Goal: Complete application form

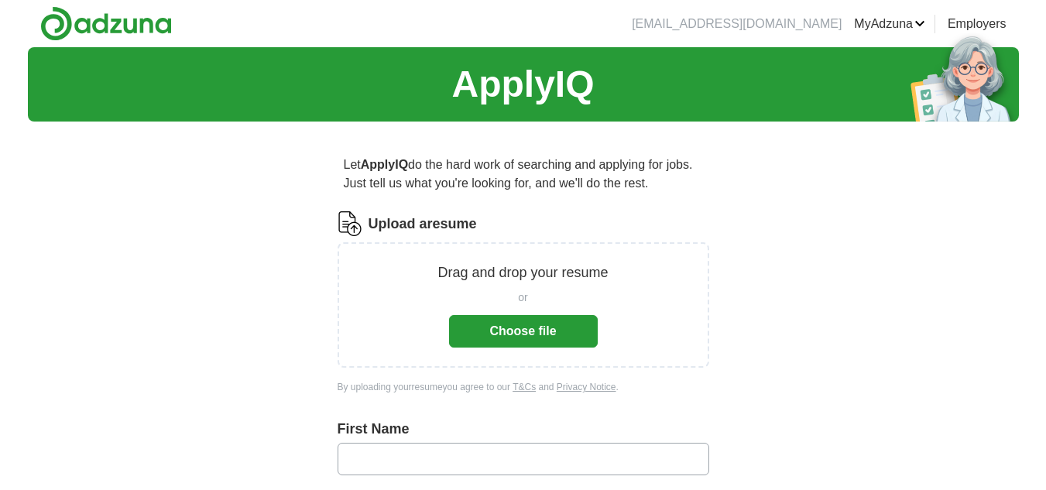
click at [544, 338] on button "Choose file" at bounding box center [523, 331] width 149 height 33
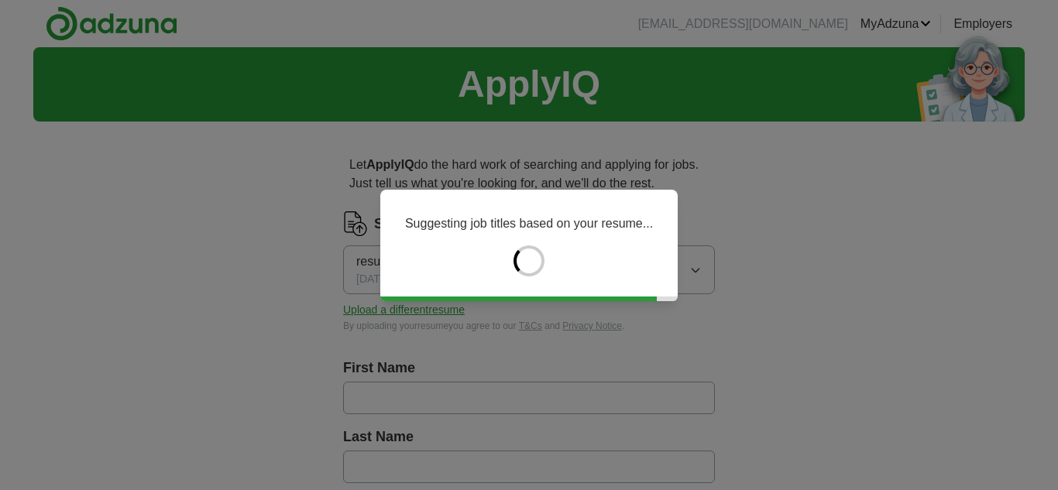
type input "*****"
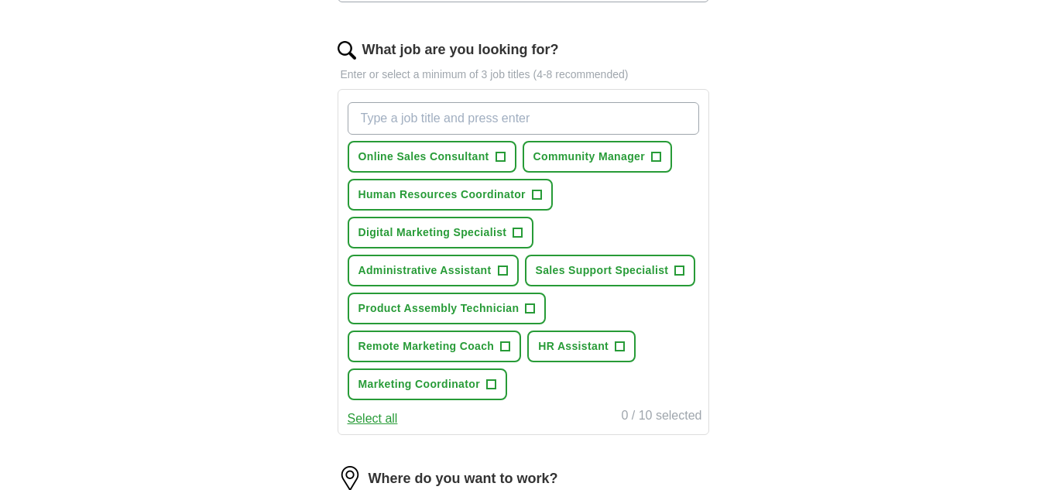
scroll to position [482, 0]
click at [500, 266] on span "+" at bounding box center [502, 270] width 9 height 12
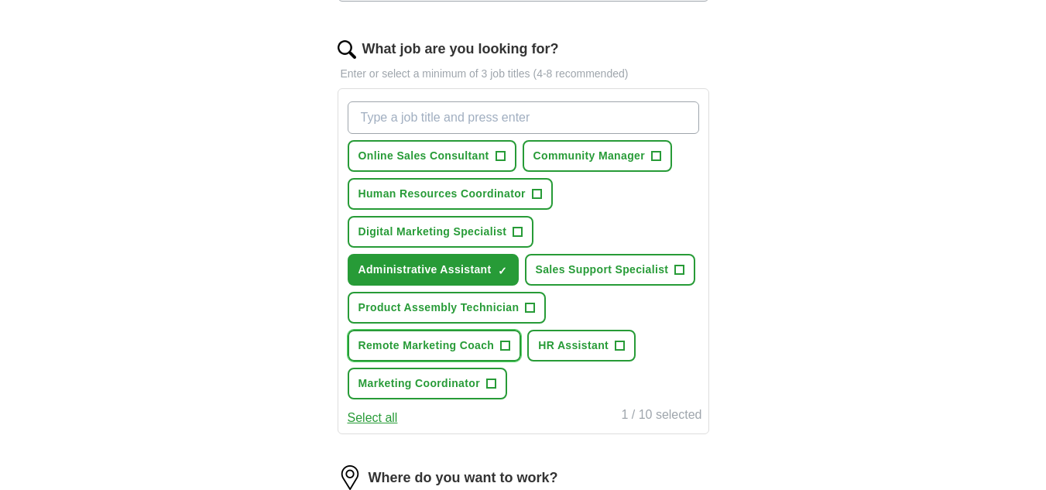
click at [506, 345] on span "+" at bounding box center [505, 346] width 9 height 12
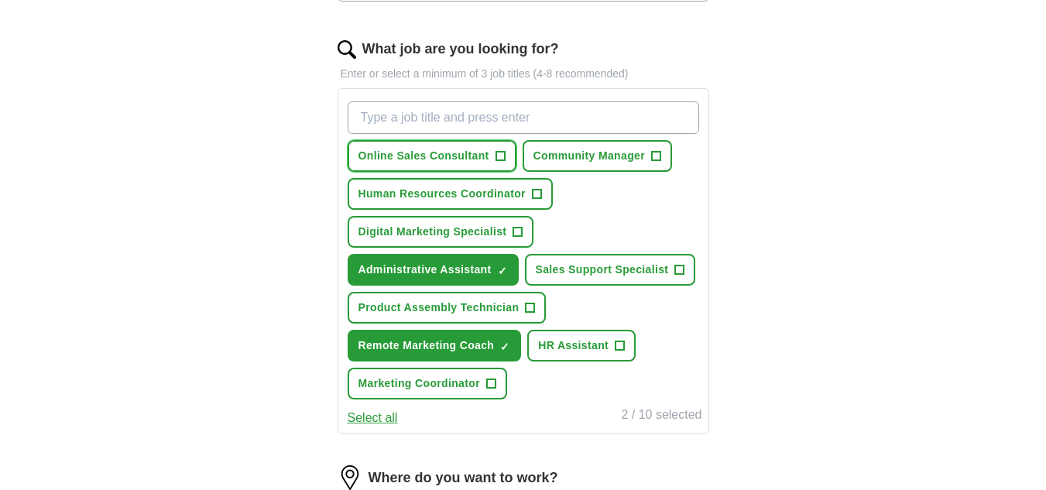
click at [498, 158] on span "+" at bounding box center [500, 156] width 9 height 12
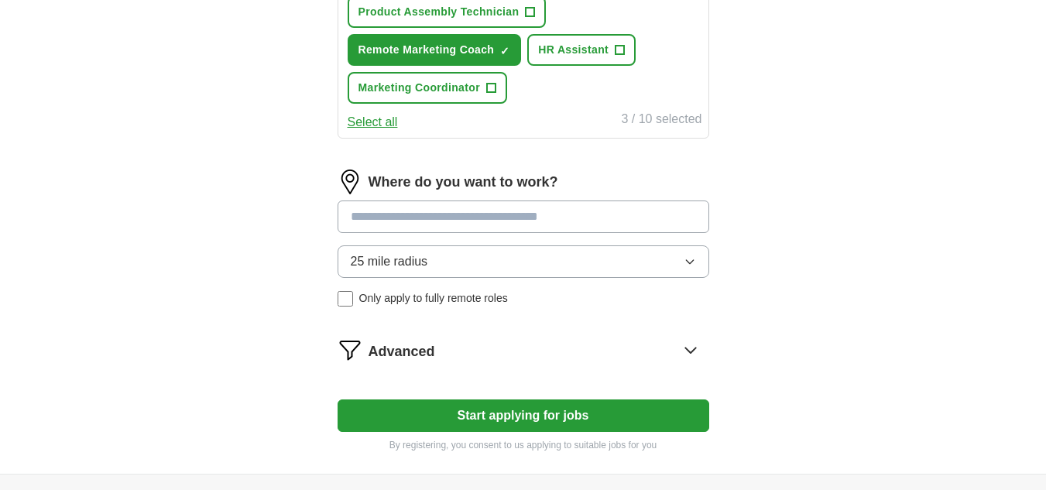
scroll to position [782, 0]
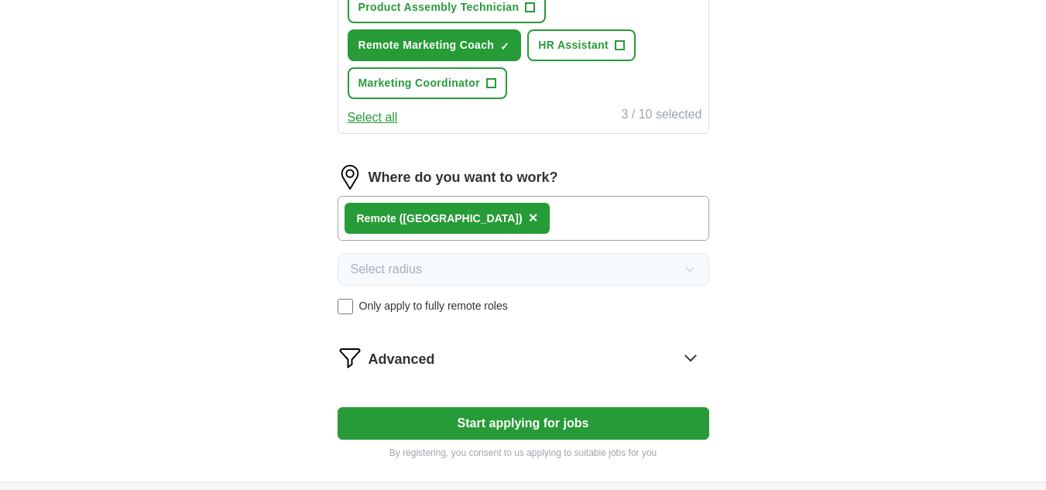
click at [502, 427] on button "Start applying for jobs" at bounding box center [524, 423] width 372 height 33
select select "**"
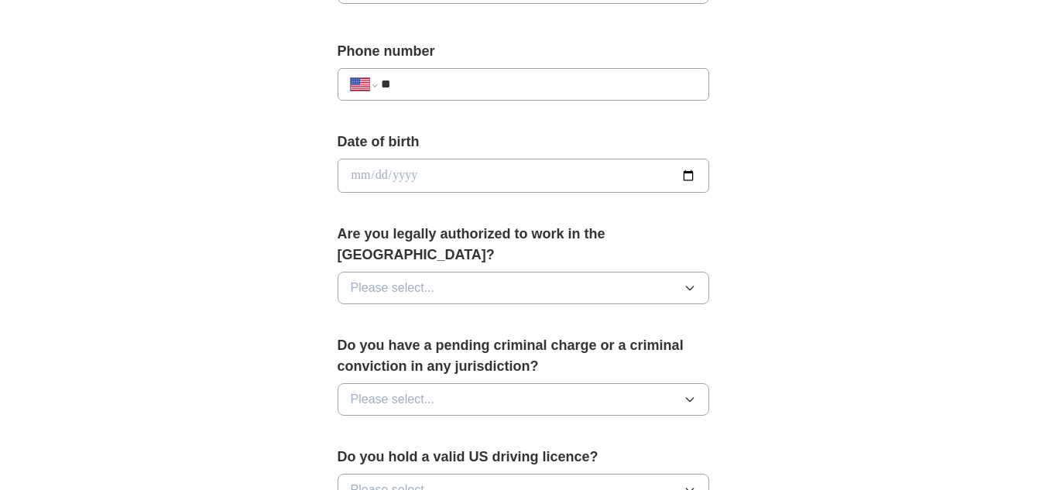
scroll to position [585, 0]
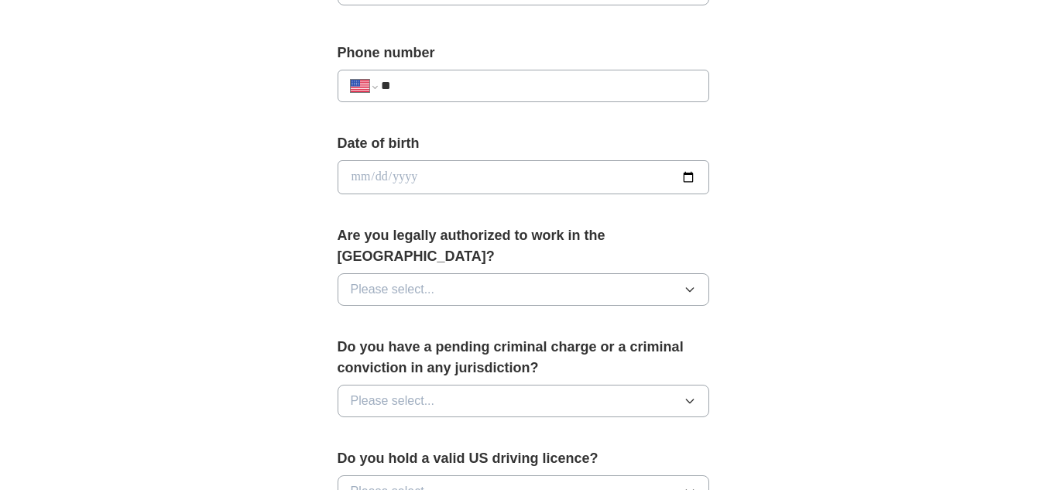
click at [617, 273] on button "Please select..." at bounding box center [524, 289] width 372 height 33
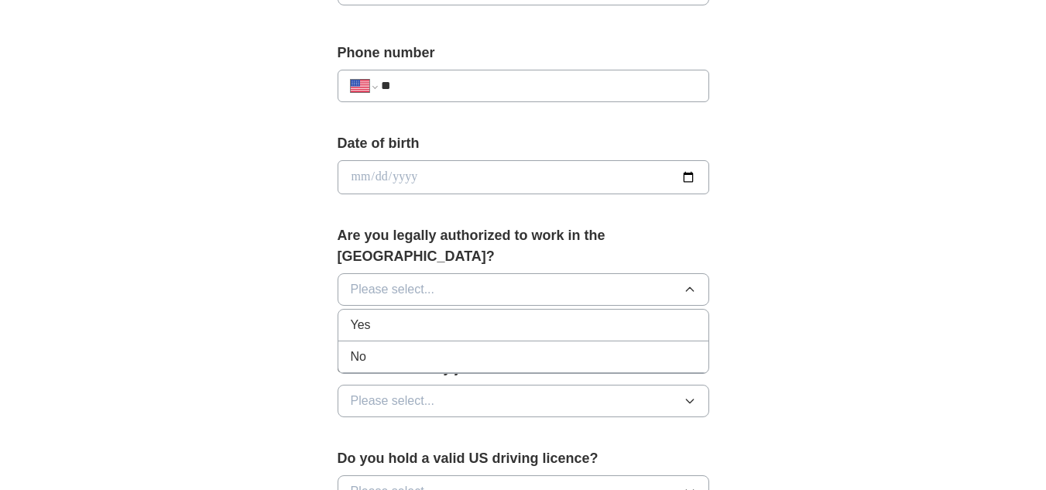
click at [502, 316] on div "Yes" at bounding box center [523, 325] width 345 height 19
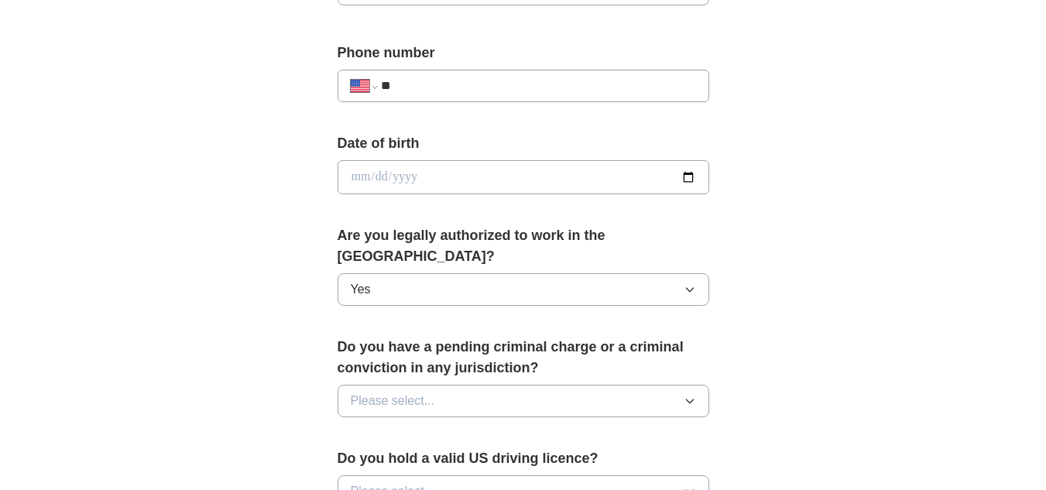
click at [437, 385] on button "Please select..." at bounding box center [524, 401] width 372 height 33
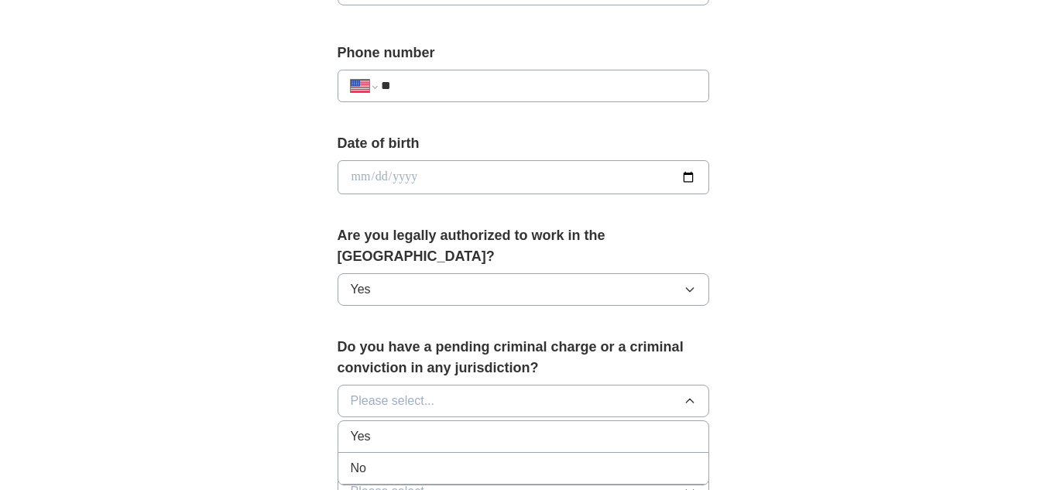
click at [389, 459] on div "No" at bounding box center [523, 468] width 345 height 19
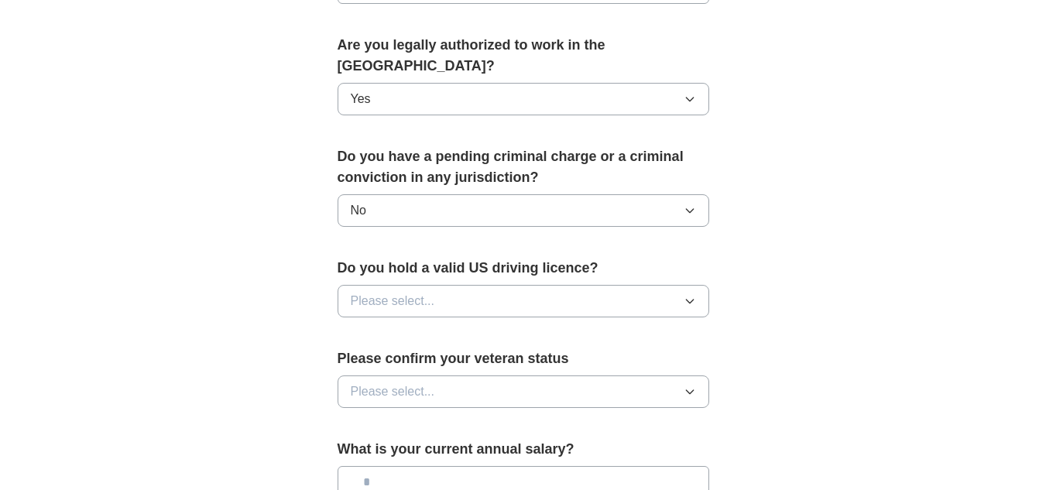
scroll to position [778, 0]
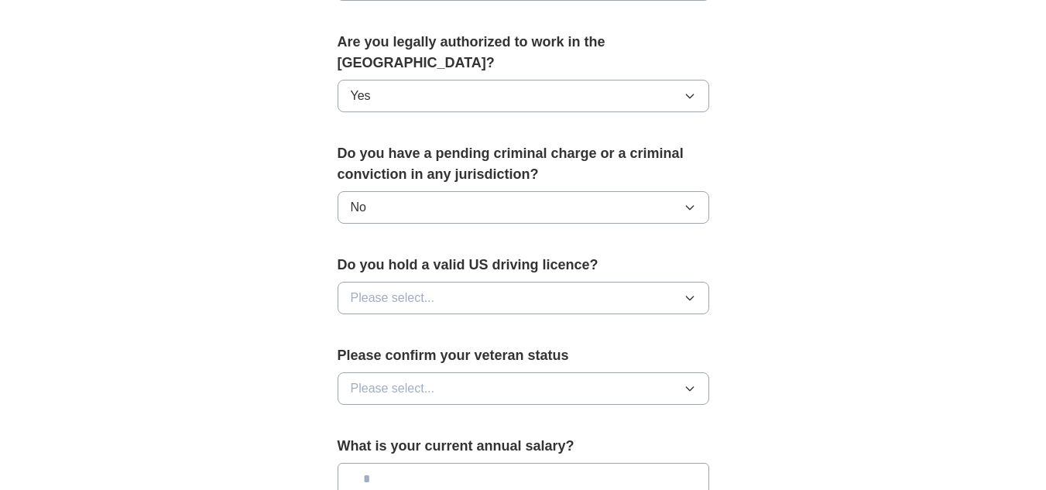
click at [626, 282] on button "Please select..." at bounding box center [524, 298] width 372 height 33
click at [521, 324] on div "Yes" at bounding box center [523, 333] width 345 height 19
click at [451, 372] on button "Please select..." at bounding box center [524, 388] width 372 height 33
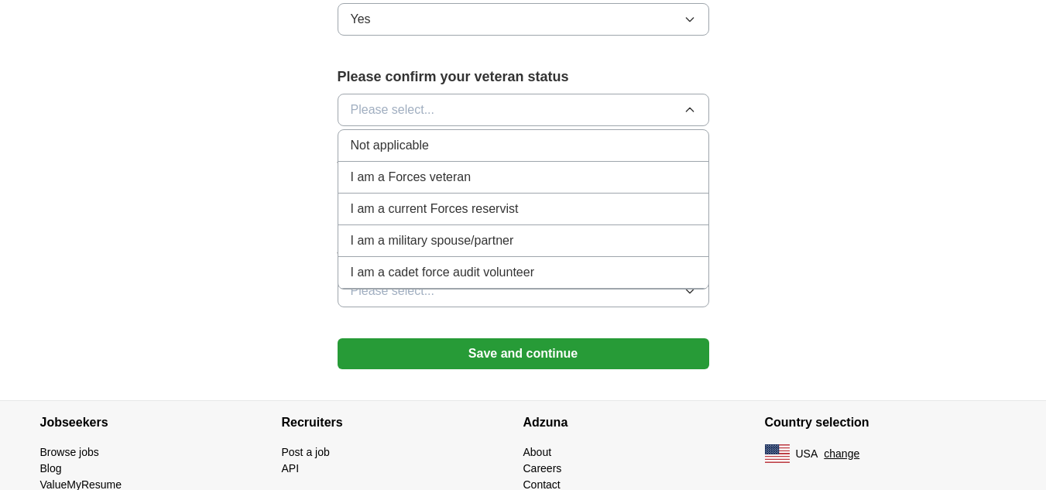
scroll to position [1070, 0]
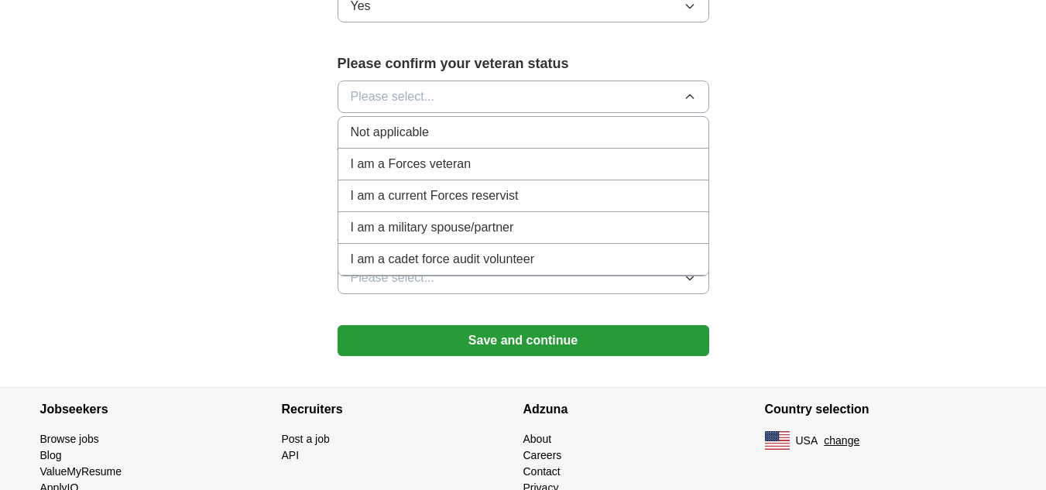
click at [517, 123] on div "Not applicable" at bounding box center [523, 132] width 345 height 19
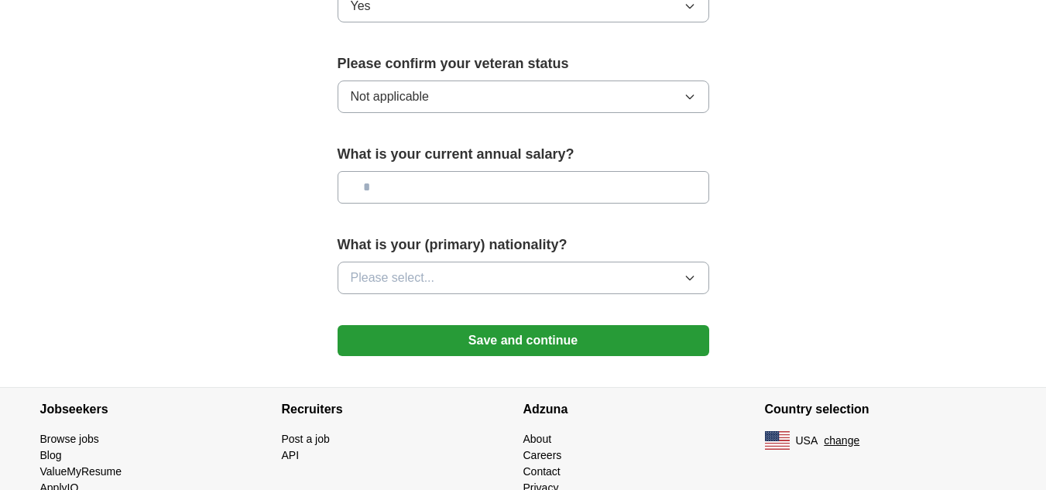
click at [512, 177] on input "text" at bounding box center [524, 187] width 372 height 33
type input "*******"
click at [566, 262] on button "Please select..." at bounding box center [524, 278] width 372 height 33
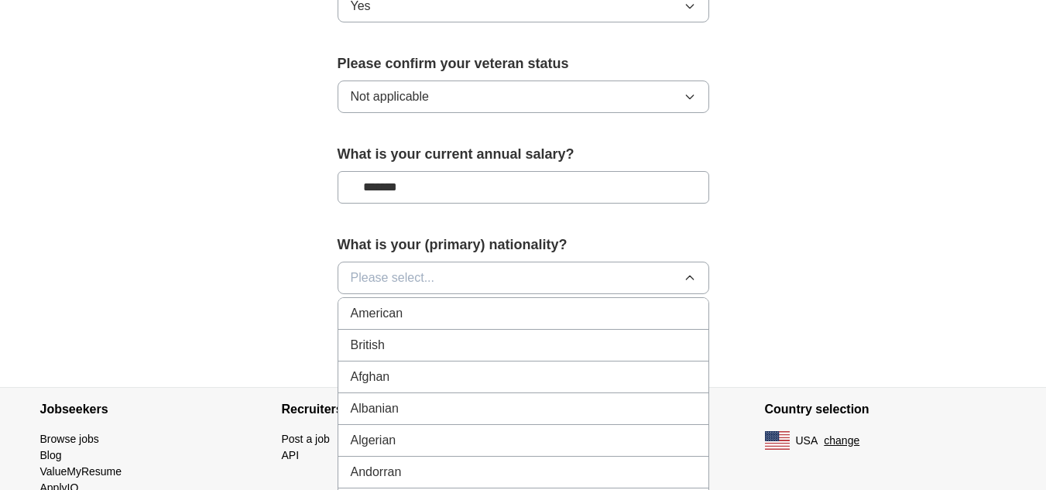
click at [522, 262] on button "Please select..." at bounding box center [524, 278] width 372 height 33
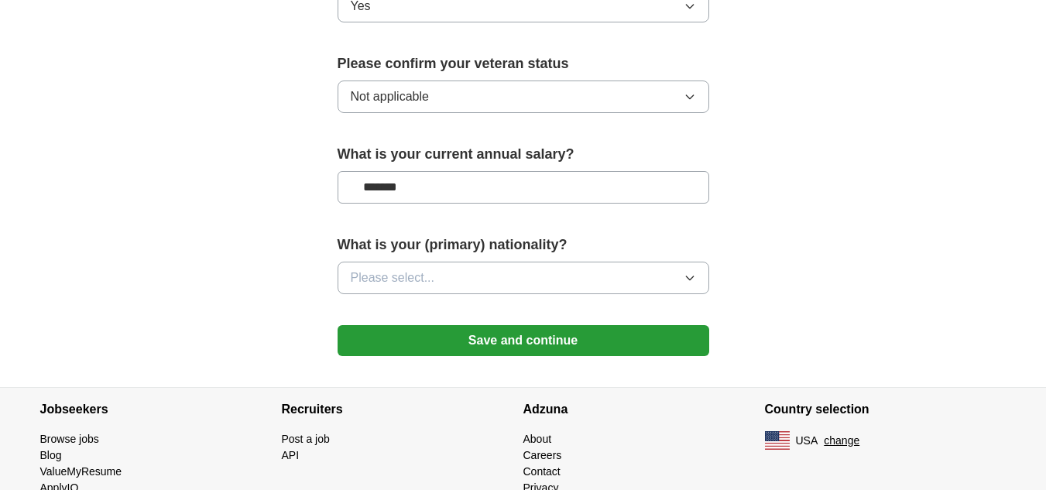
click at [522, 262] on button "Please select..." at bounding box center [524, 278] width 372 height 33
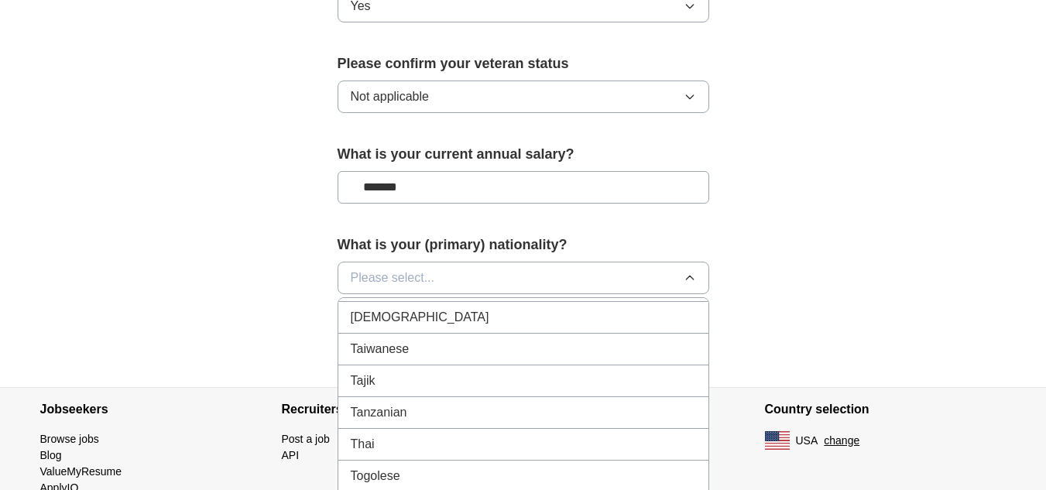
scroll to position [5818, 0]
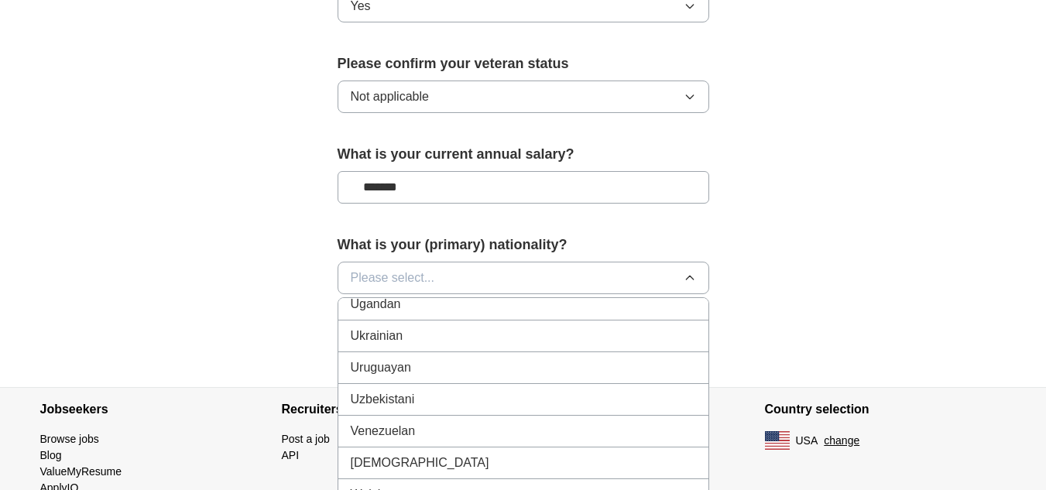
click at [507, 422] on div "Venezuelan" at bounding box center [523, 431] width 345 height 19
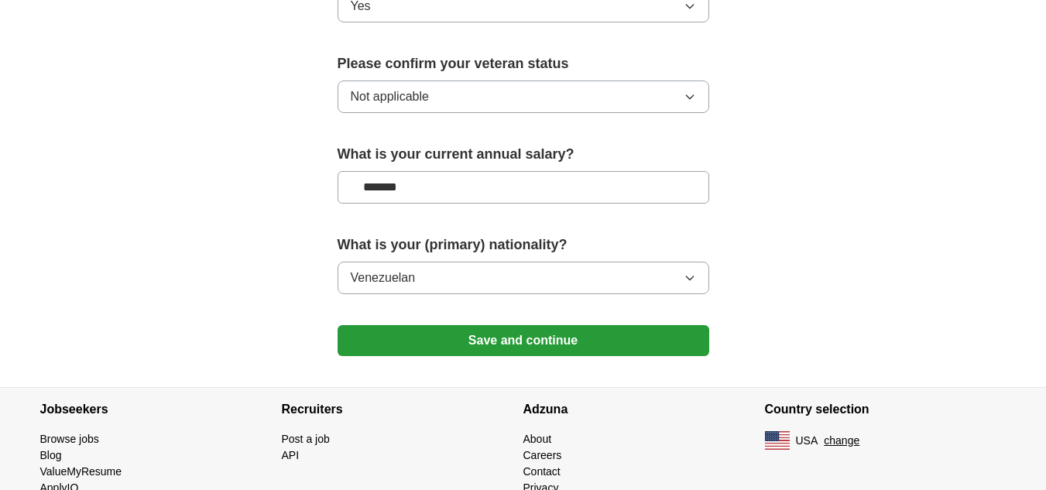
click at [510, 325] on button "Save and continue" at bounding box center [524, 340] width 372 height 31
